Goal: Transaction & Acquisition: Book appointment/travel/reservation

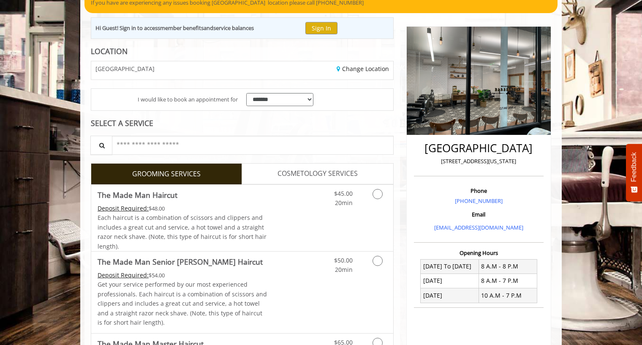
scroll to position [85, 0]
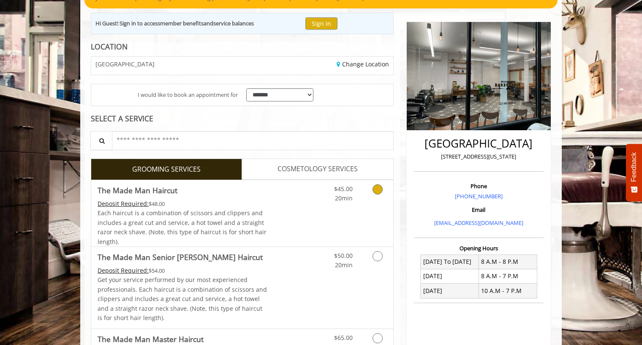
click at [376, 190] on icon "Grooming services" at bounding box center [378, 189] width 10 height 10
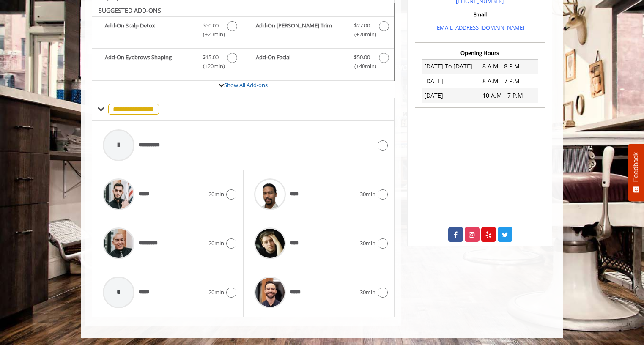
scroll to position [281, 0]
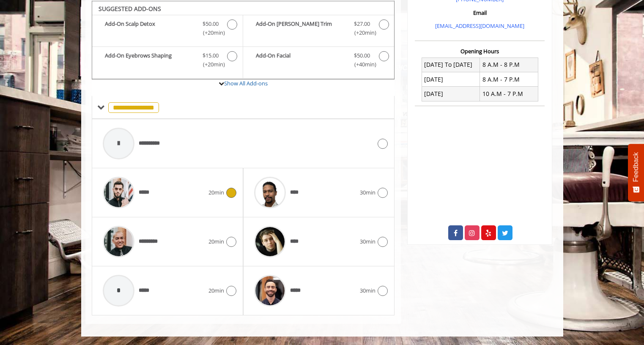
click at [228, 191] on icon at bounding box center [231, 193] width 10 height 10
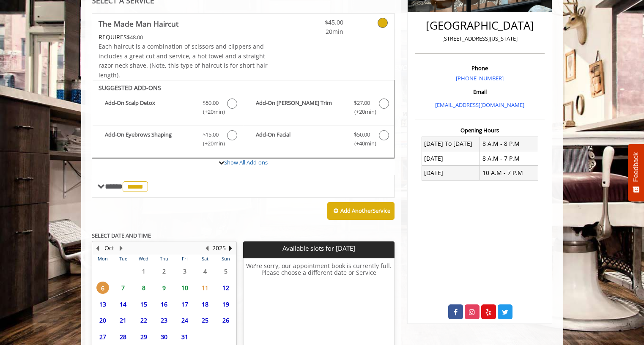
scroll to position [273, 0]
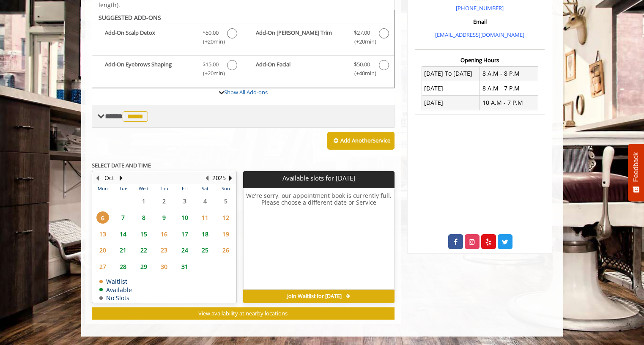
click at [134, 119] on span "*****" at bounding box center [135, 116] width 25 height 11
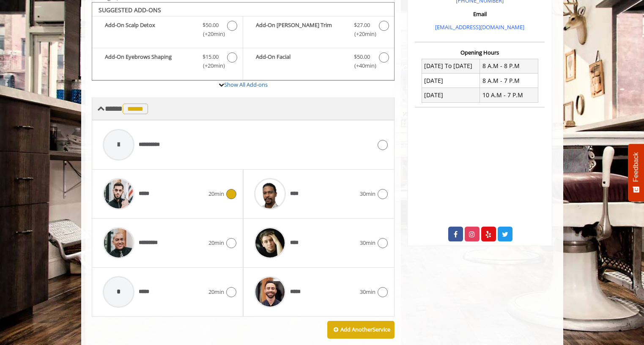
scroll to position [283, 0]
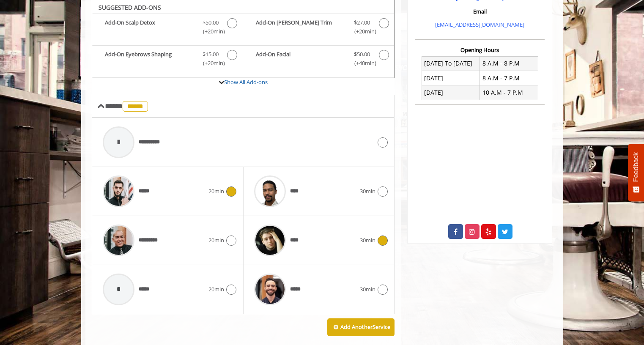
click at [382, 237] on icon at bounding box center [382, 240] width 10 height 10
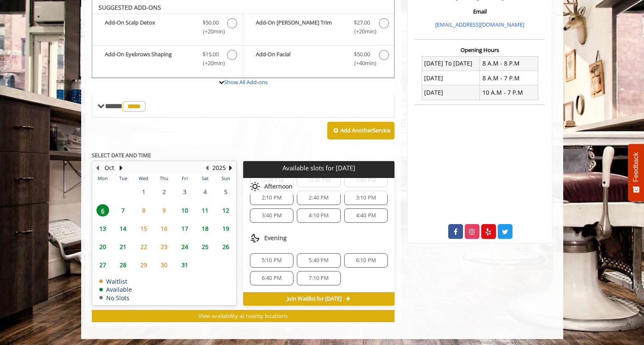
scroll to position [49, 0]
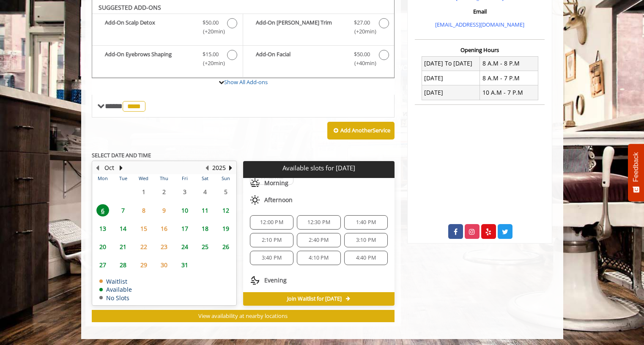
click at [314, 223] on span "12:30 PM" at bounding box center [318, 222] width 23 height 7
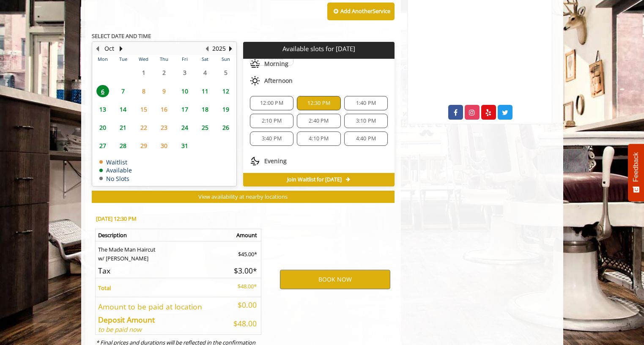
scroll to position [438, 0]
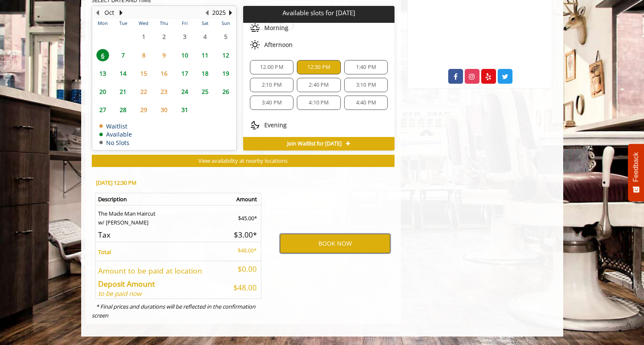
click at [337, 238] on button "BOOK NOW" at bounding box center [335, 243] width 110 height 19
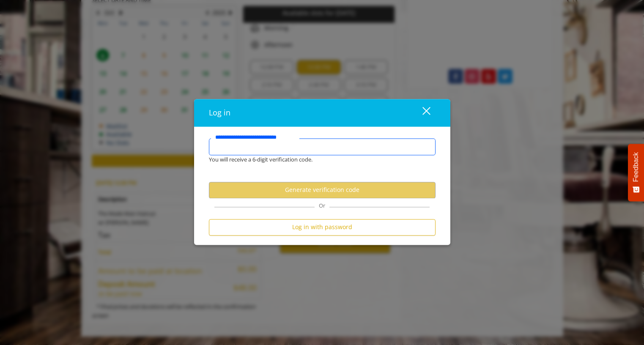
click at [304, 147] on input "**********" at bounding box center [322, 146] width 227 height 17
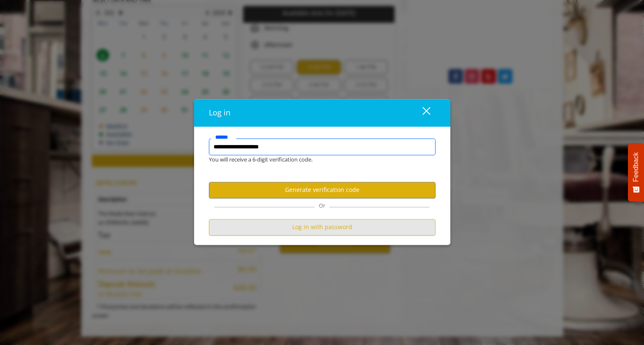
type input "**********"
click at [326, 227] on button "Log in with password" at bounding box center [322, 227] width 227 height 16
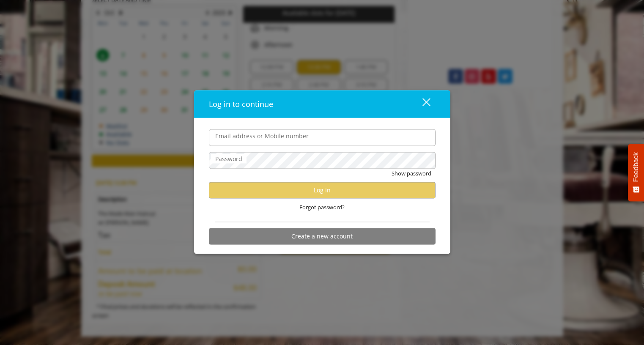
scroll to position [0, 0]
type input "**********"
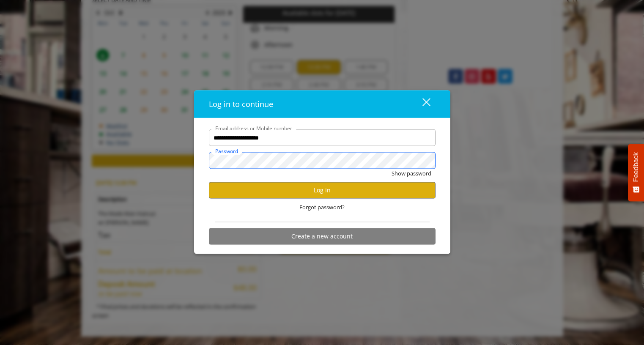
click at [391, 169] on button "Show password" at bounding box center [411, 173] width 40 height 9
click at [311, 191] on button "Log in" at bounding box center [322, 190] width 227 height 16
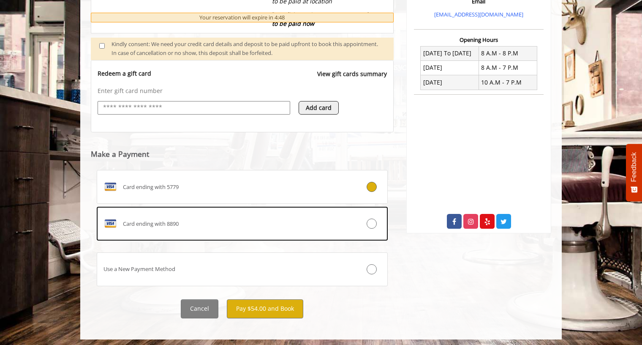
scroll to position [296, 0]
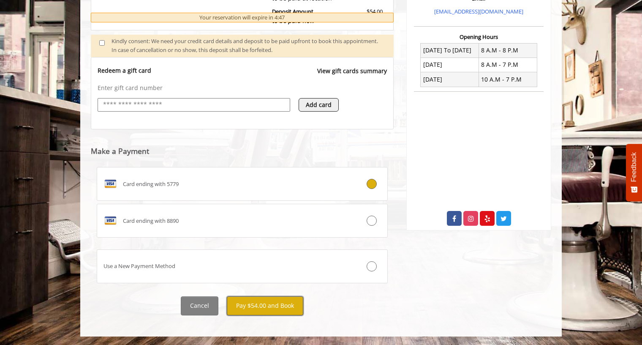
click at [256, 307] on button "Pay $54.00 and Book" at bounding box center [265, 305] width 77 height 19
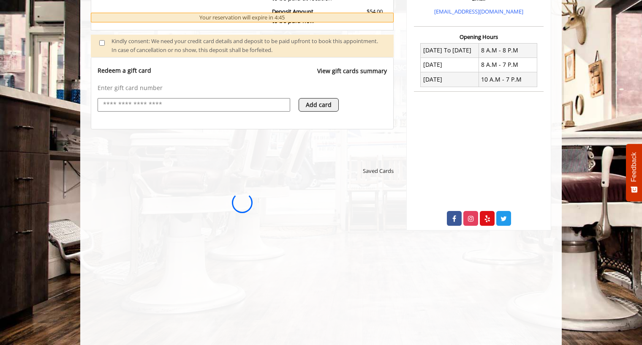
scroll to position [0, 0]
